Goal: Transaction & Acquisition: Book appointment/travel/reservation

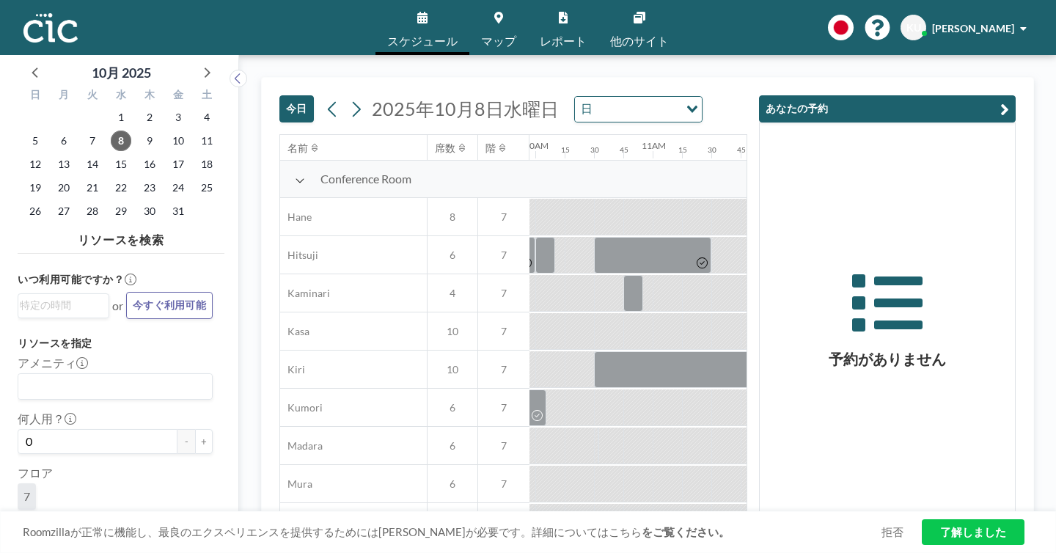
scroll to position [0, 1167]
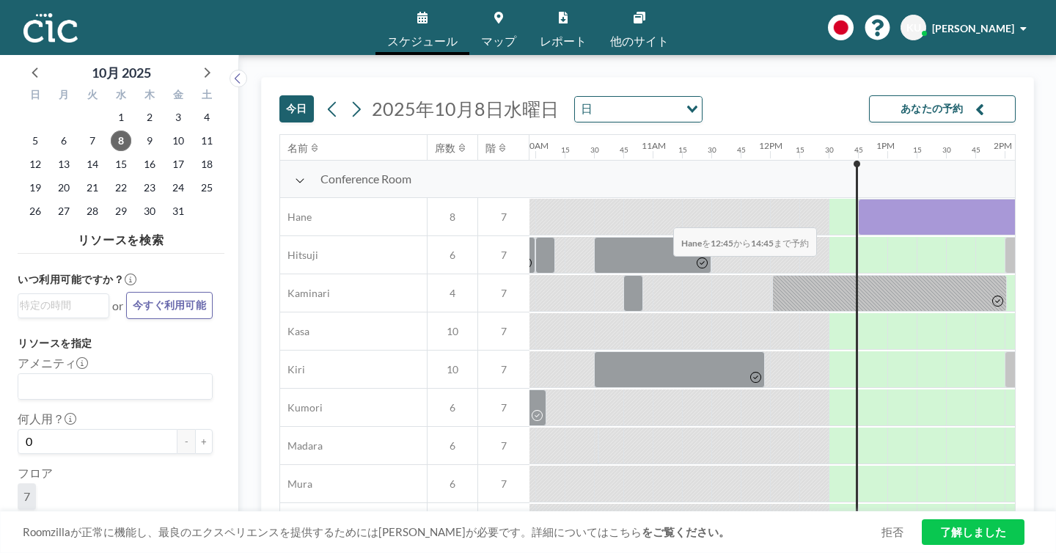
drag, startPoint x: 495, startPoint y: 182, endPoint x: 669, endPoint y: 193, distance: 174.1
click at [669, 198] on div at bounding box center [769, 217] width 2815 height 38
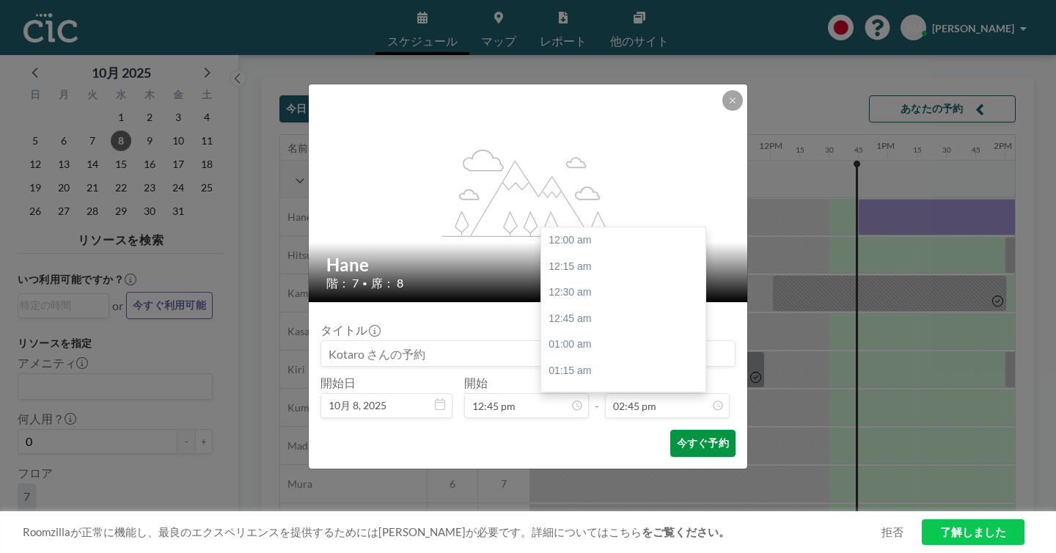
scroll to position [1380, 0]
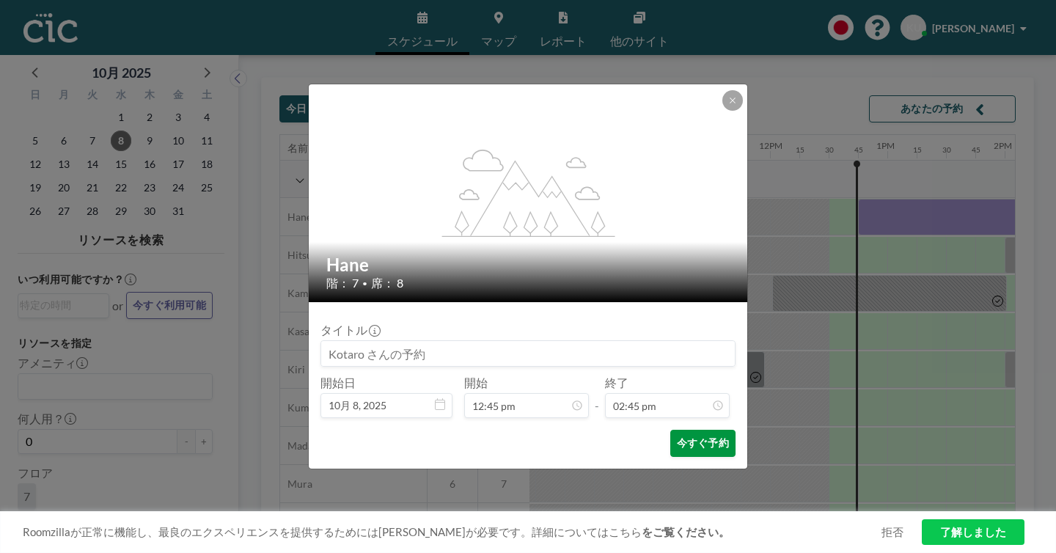
click at [670, 430] on button "今すぐ予約" at bounding box center [702, 443] width 65 height 27
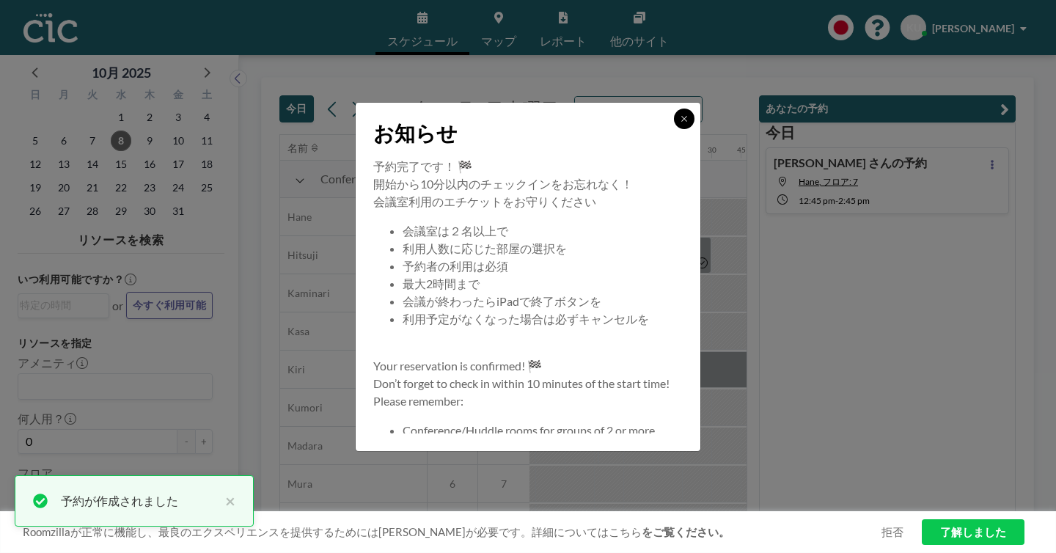
click at [674, 129] on button at bounding box center [684, 118] width 21 height 21
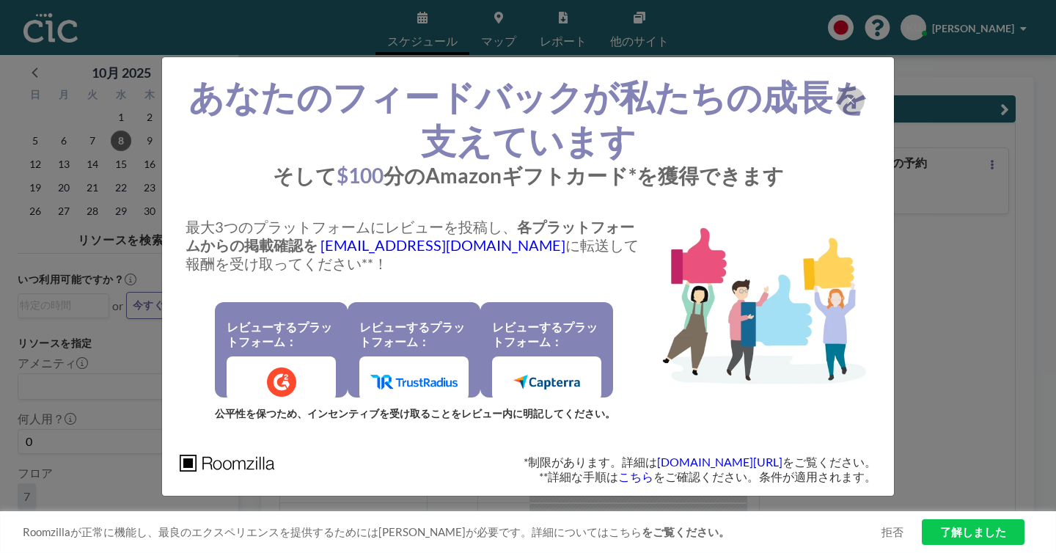
click at [910, 338] on div "あなたのフィードバックが私たちの成長を支えています そして $100 分のAmazonギフトカード*を獲得できます 最大3つのプラットフォームにレビューを投稿…" at bounding box center [528, 276] width 1056 height 553
click at [847, 104] on icon at bounding box center [850, 100] width 7 height 7
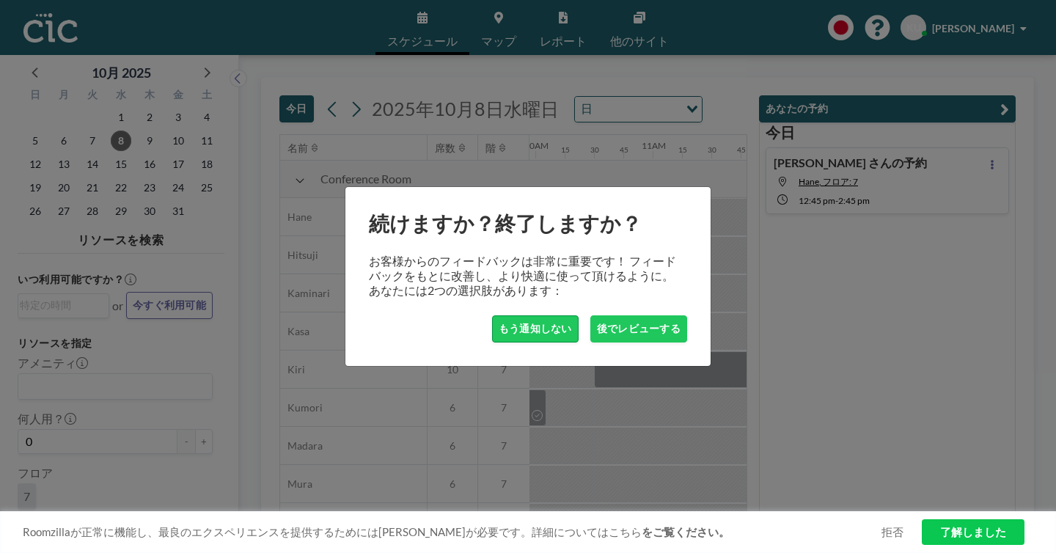
click at [554, 315] on button "もう通知しない" at bounding box center [535, 328] width 86 height 27
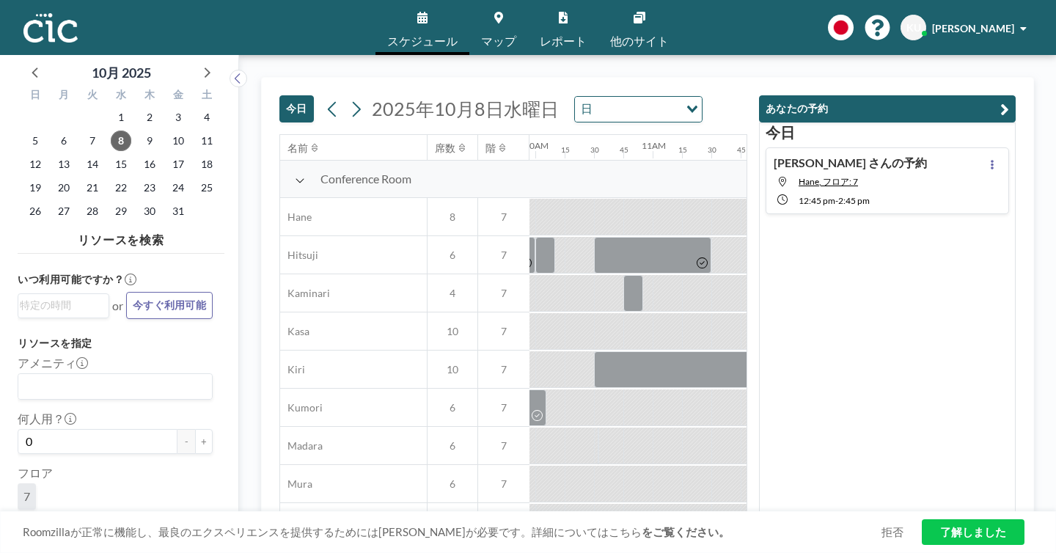
click at [960, 534] on link "了解しました" at bounding box center [972, 532] width 103 height 26
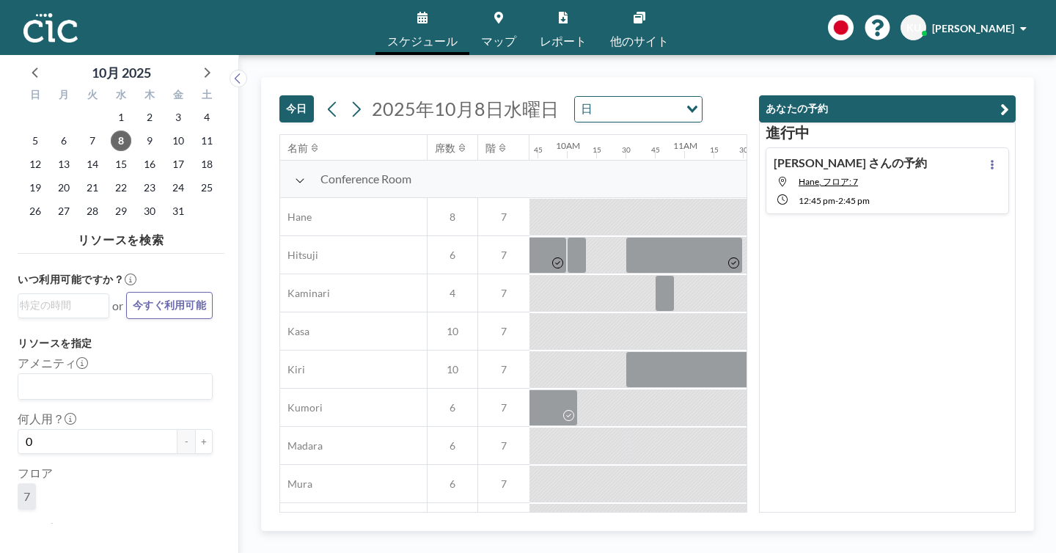
scroll to position [0, 1167]
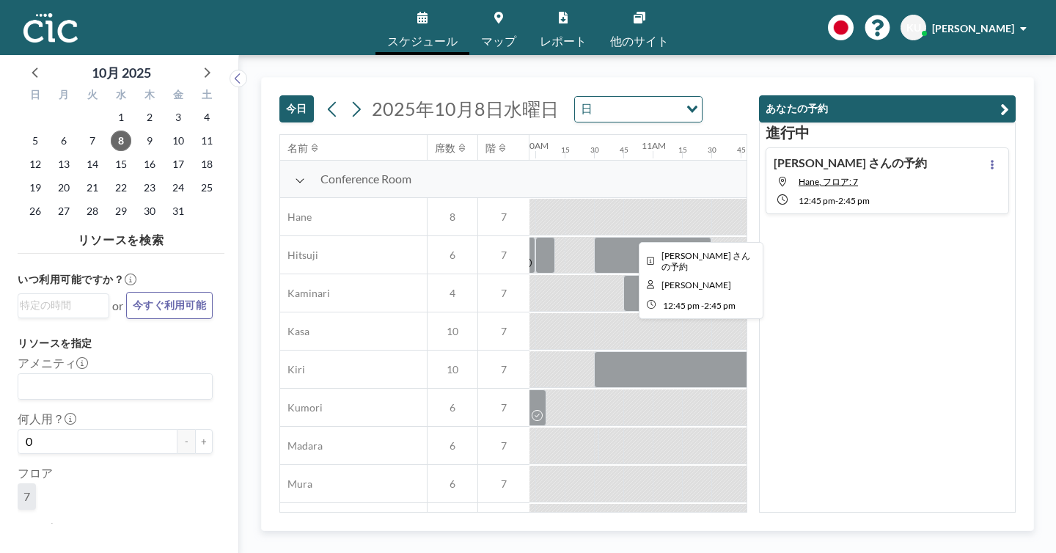
click at [858, 199] on div at bounding box center [975, 217] width 235 height 37
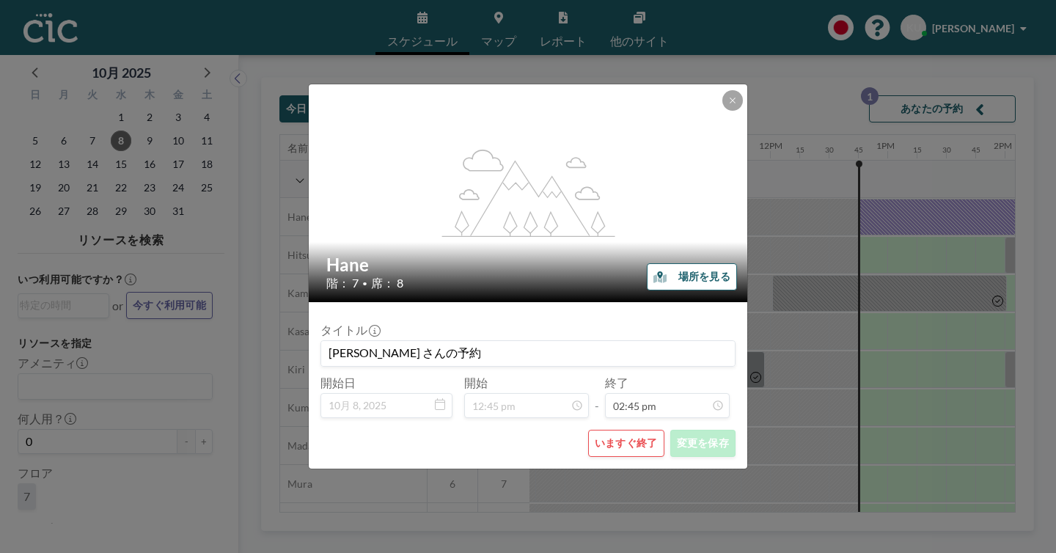
scroll to position [1380, 0]
click at [728, 105] on icon at bounding box center [732, 100] width 9 height 9
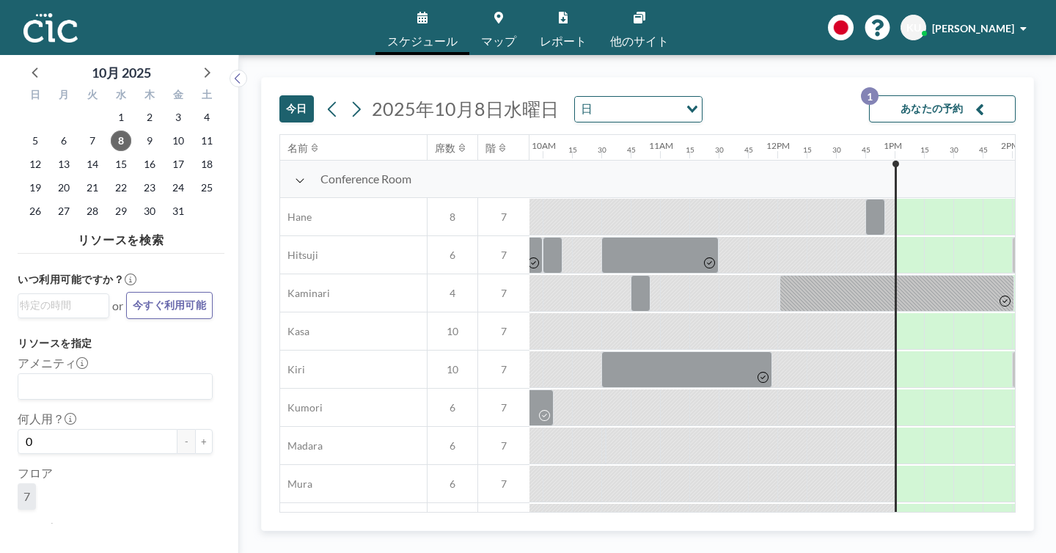
scroll to position [0, 1167]
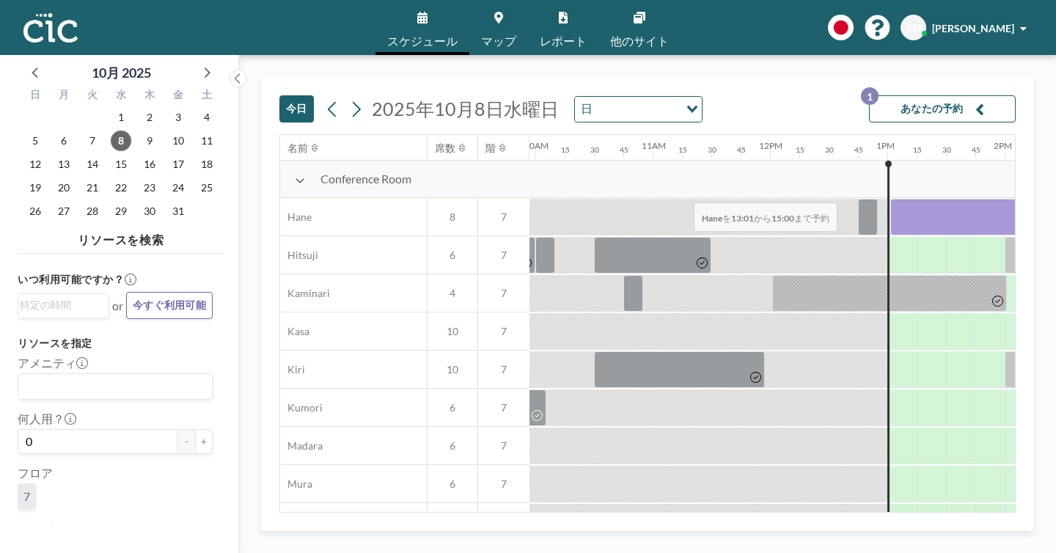
drag, startPoint x: 518, startPoint y: 179, endPoint x: 690, endPoint y: 169, distance: 171.8
click at [890, 199] on div at bounding box center [1006, 217] width 232 height 37
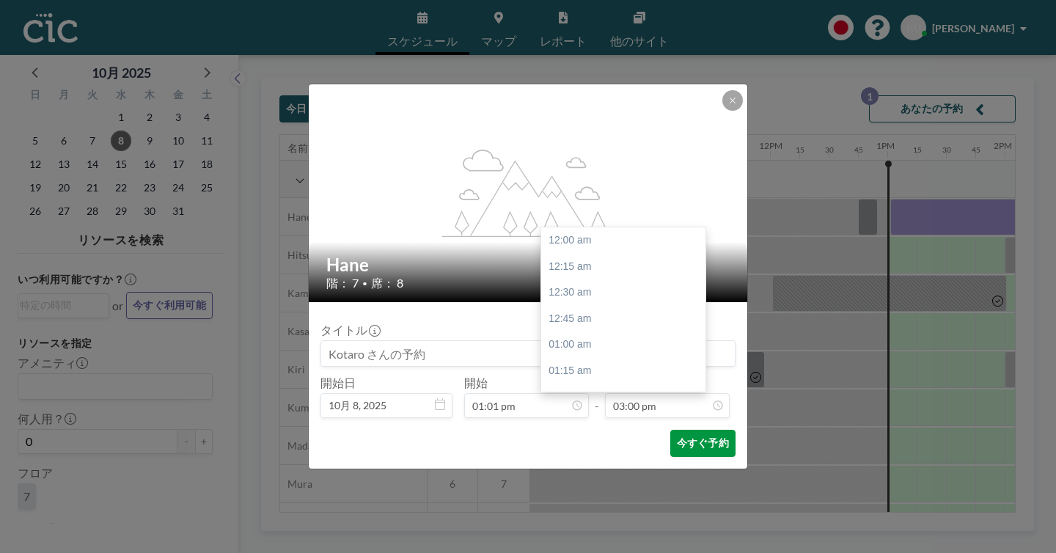
scroll to position [1404, 0]
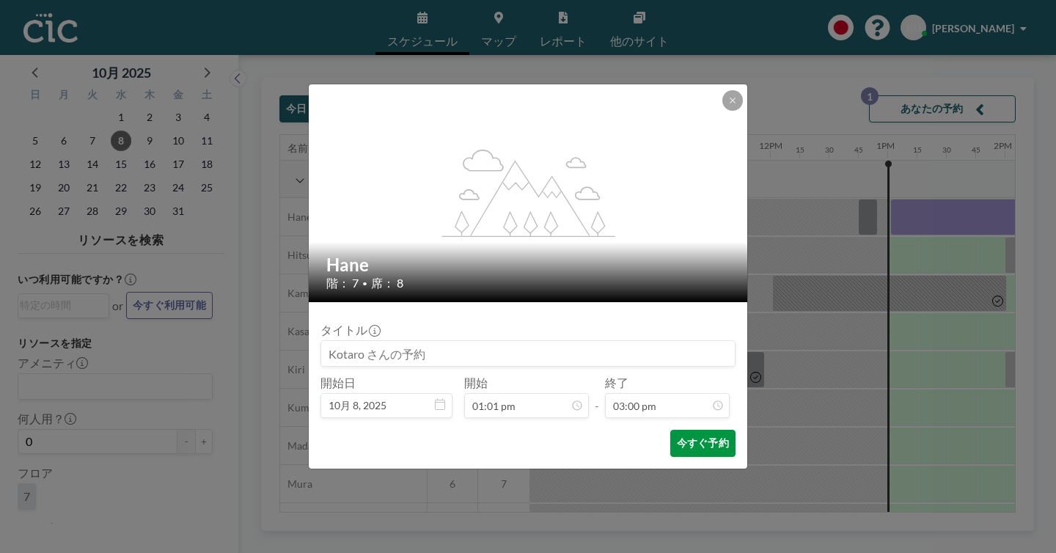
click at [678, 430] on button "今すぐ予約" at bounding box center [702, 443] width 65 height 27
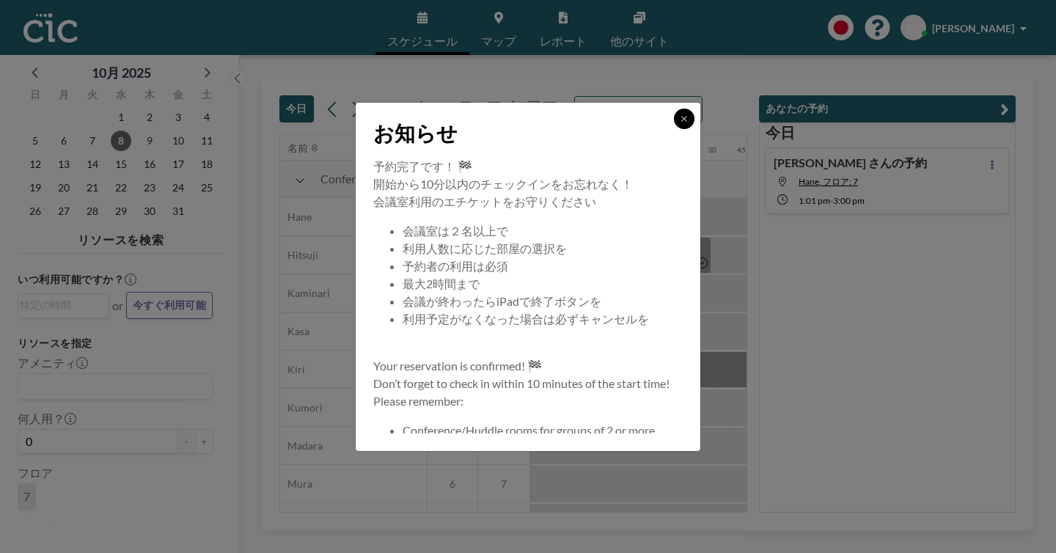
click at [680, 123] on icon at bounding box center [684, 118] width 9 height 9
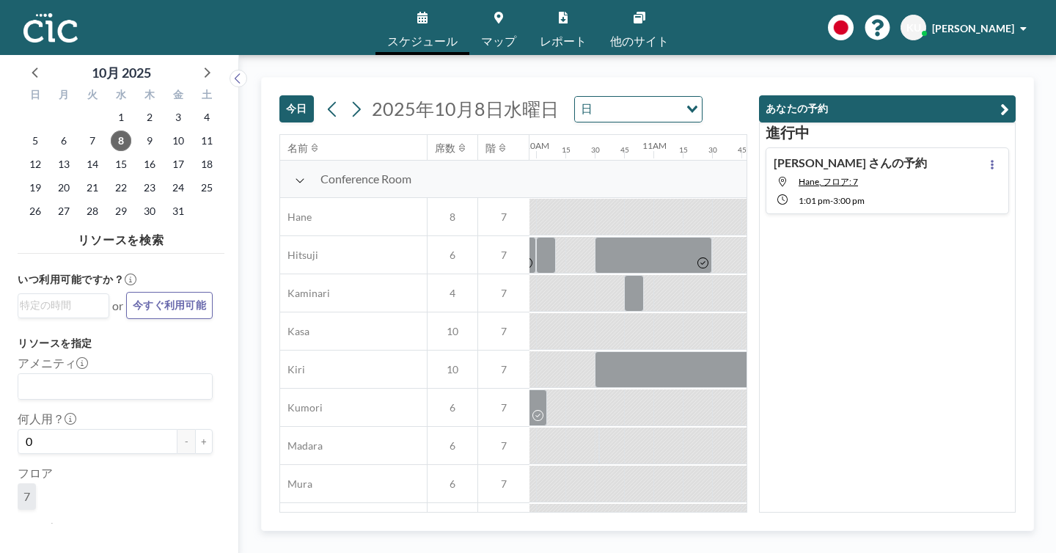
scroll to position [0, 1167]
